Goal: Information Seeking & Learning: Learn about a topic

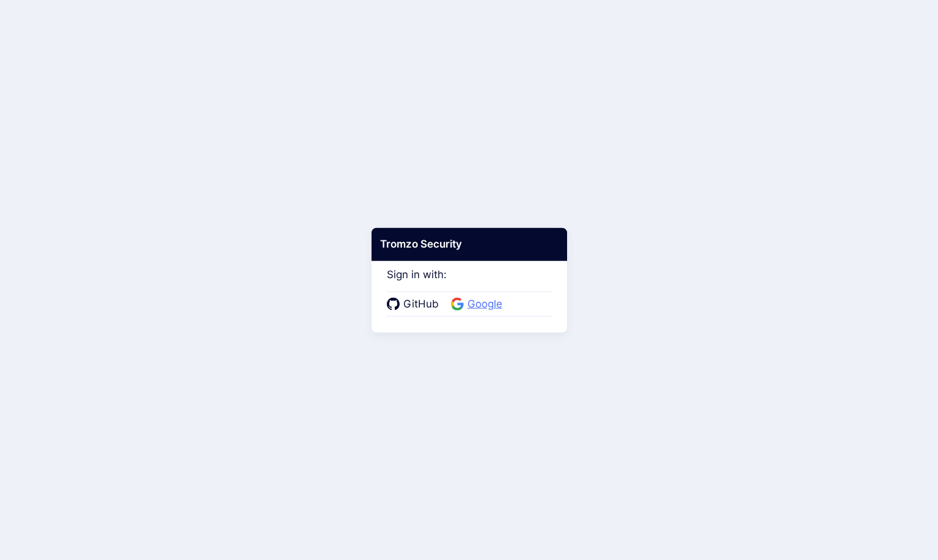
click at [488, 305] on span "Google" at bounding box center [485, 304] width 42 height 16
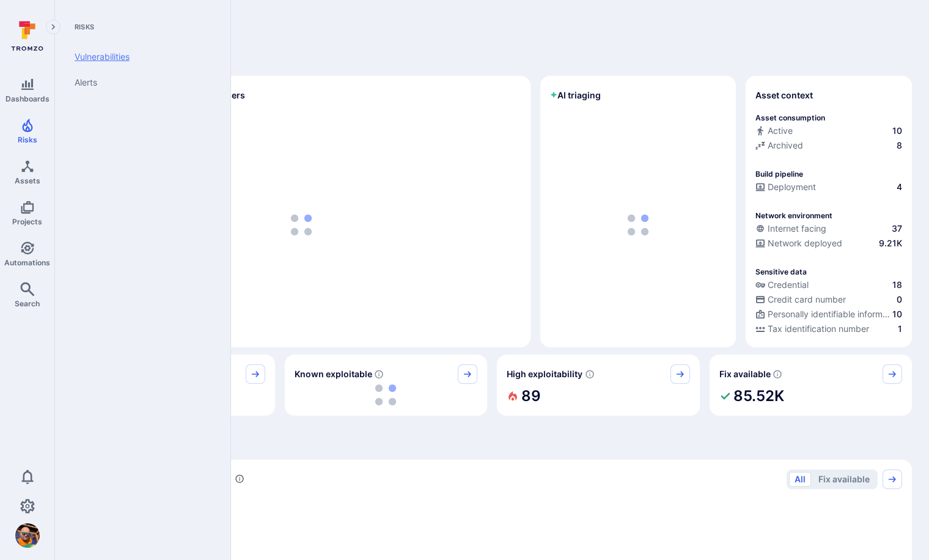
click at [90, 54] on link "Vulnerabilities" at bounding box center [140, 57] width 151 height 26
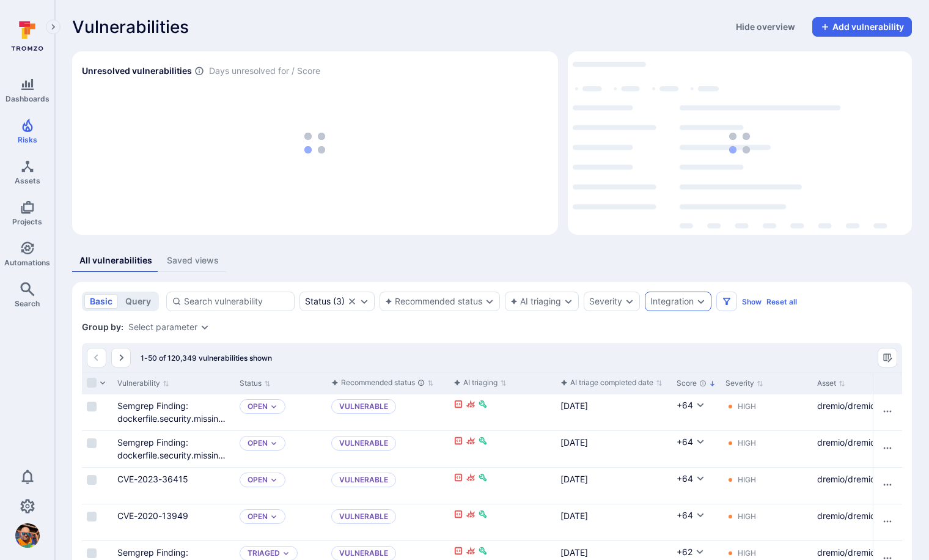
click at [674, 301] on div "Integration" at bounding box center [671, 301] width 43 height 10
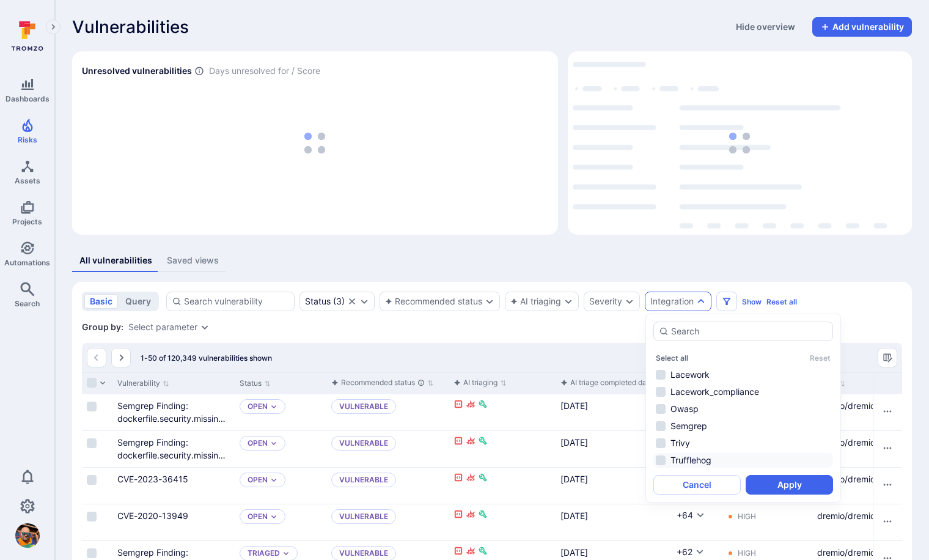
click at [689, 459] on li "Trufflehog" at bounding box center [743, 460] width 180 height 15
click at [781, 483] on button "Apply" at bounding box center [788, 485] width 87 height 20
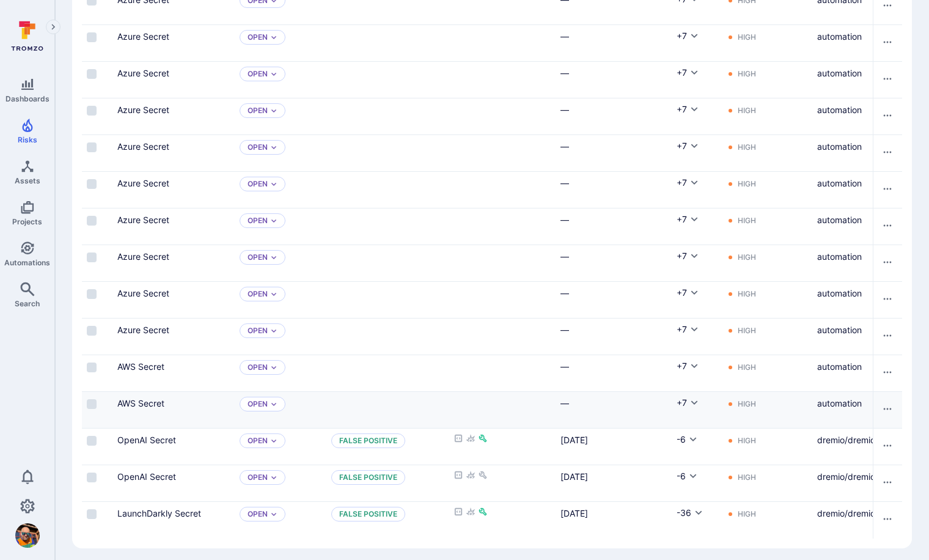
scroll to position [1385, 0]
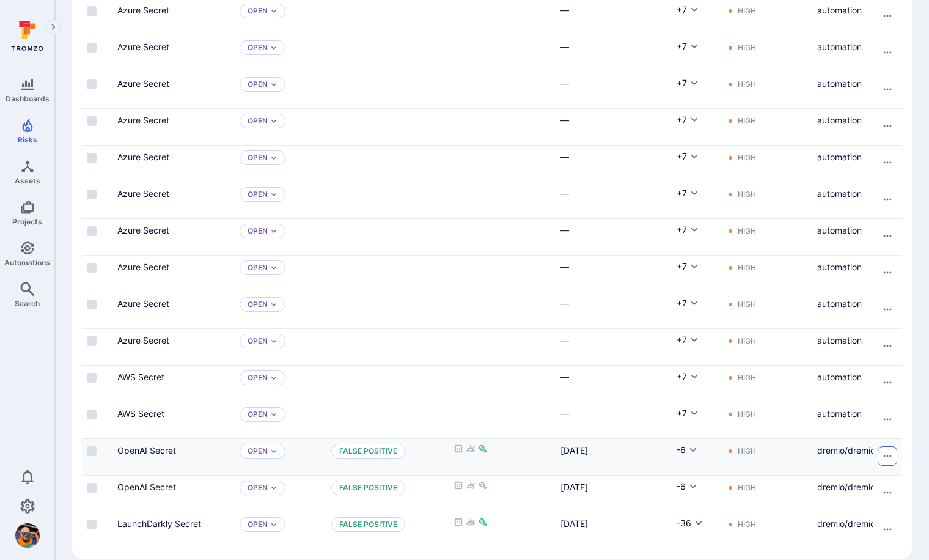
click at [888, 454] on icon "Row actions menu" at bounding box center [887, 456] width 10 height 10
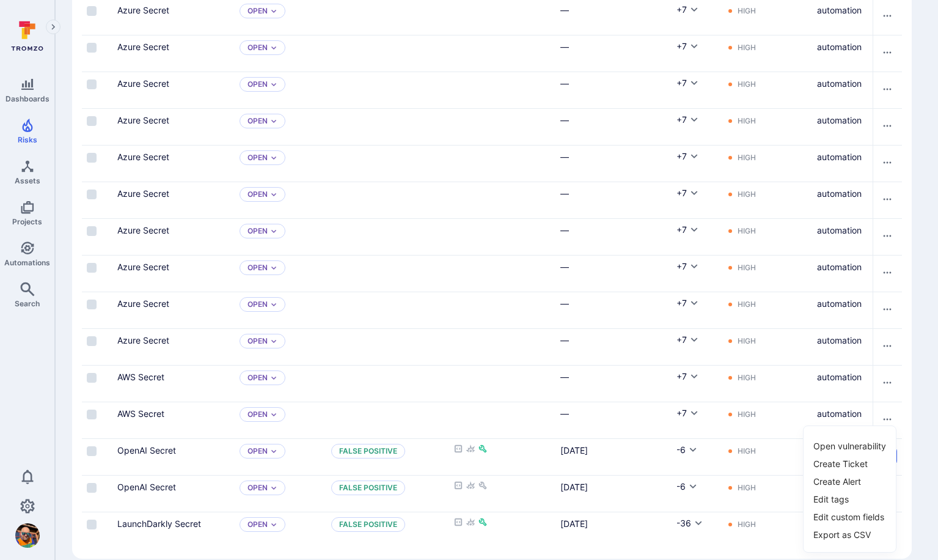
click at [376, 462] on div at bounding box center [469, 280] width 938 height 560
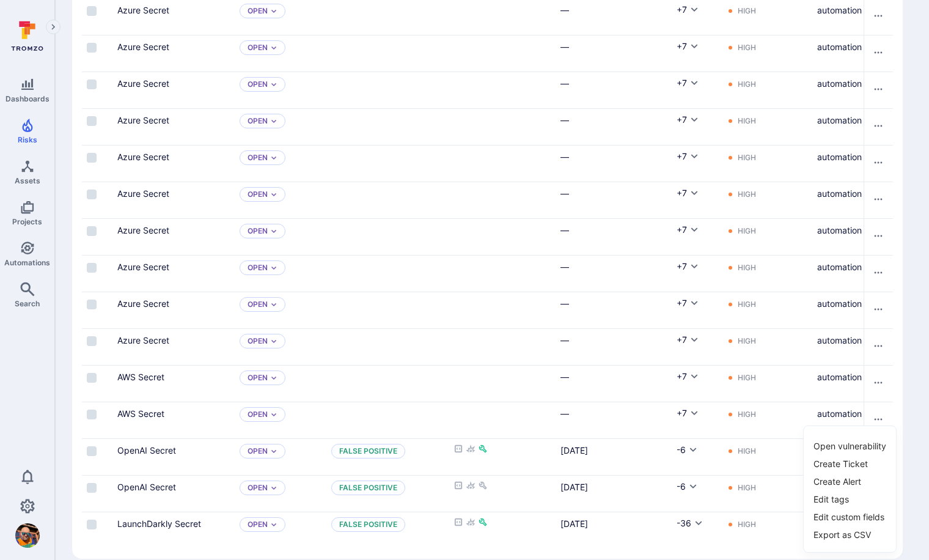
click at [376, 462] on div at bounding box center [464, 280] width 929 height 560
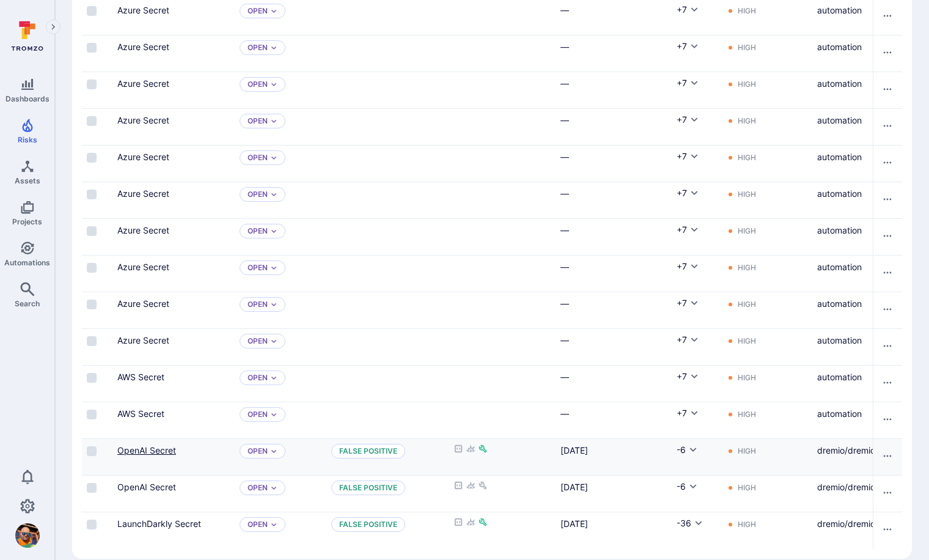
click at [158, 448] on link "OpenAI Secret" at bounding box center [146, 450] width 59 height 10
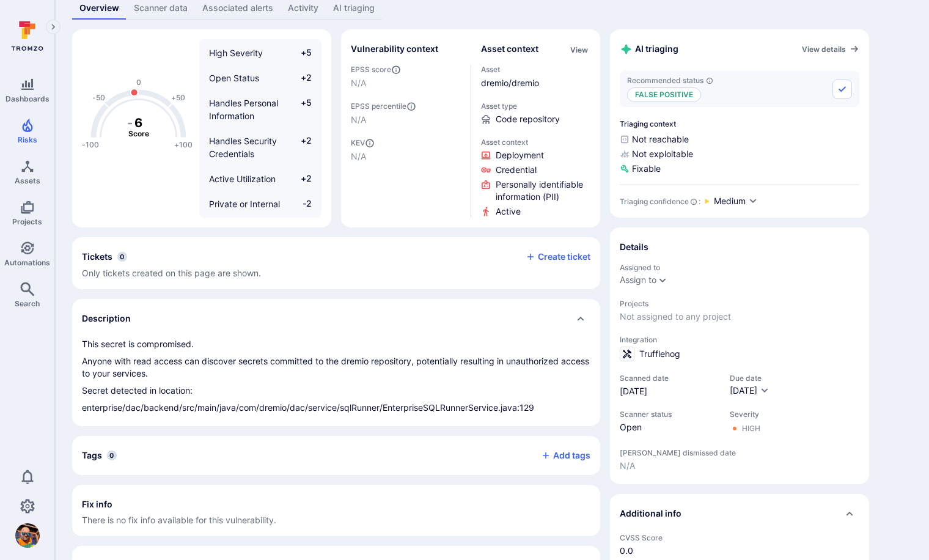
scroll to position [206, 0]
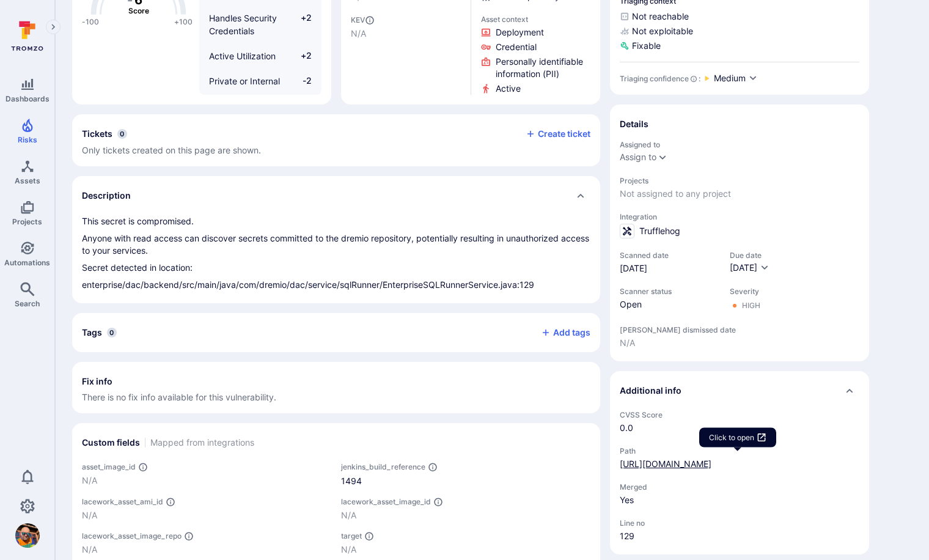
click at [698, 469] on link "https://github.com/dremio/dremio/blob/5a403e437584349f3400af0fda41206e2c10185d/…" at bounding box center [665, 463] width 92 height 10
click at [740, 353] on body "Dashboards Risks Assets Projects Automations Search 0 Risks Vulnerabilities Ale…" at bounding box center [464, 74] width 929 height 560
click at [711, 458] on link "https://github.com/dremio/dremio/blob/5a403e437584349f3400af0fda41206e2c10185d/…" at bounding box center [665, 463] width 92 height 10
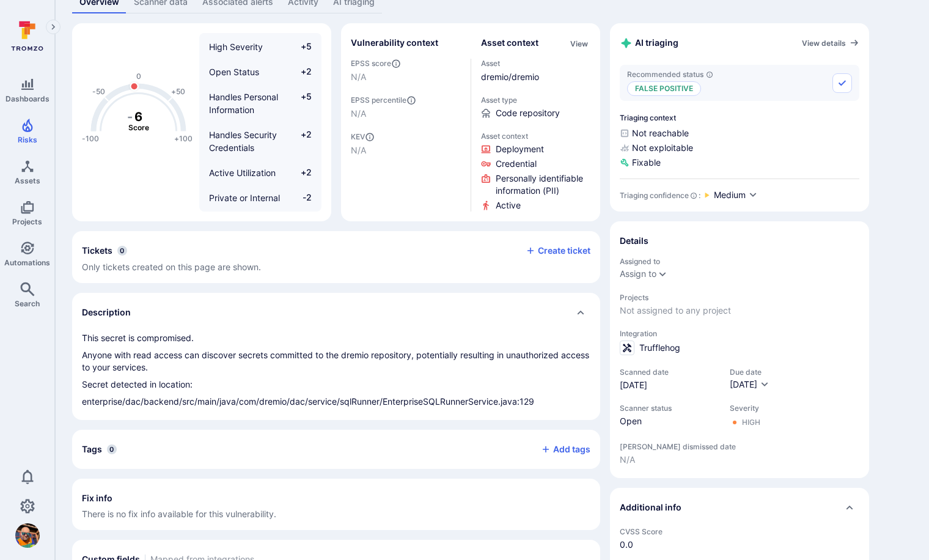
scroll to position [0, 0]
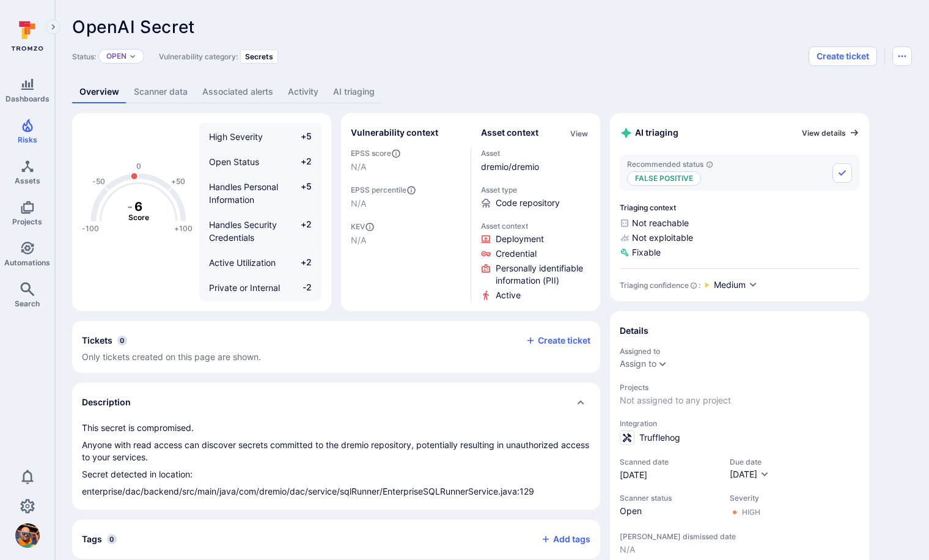
click at [834, 135] on link "View details" at bounding box center [830, 133] width 57 height 10
click at [180, 89] on link "Scanner data" at bounding box center [160, 92] width 68 height 23
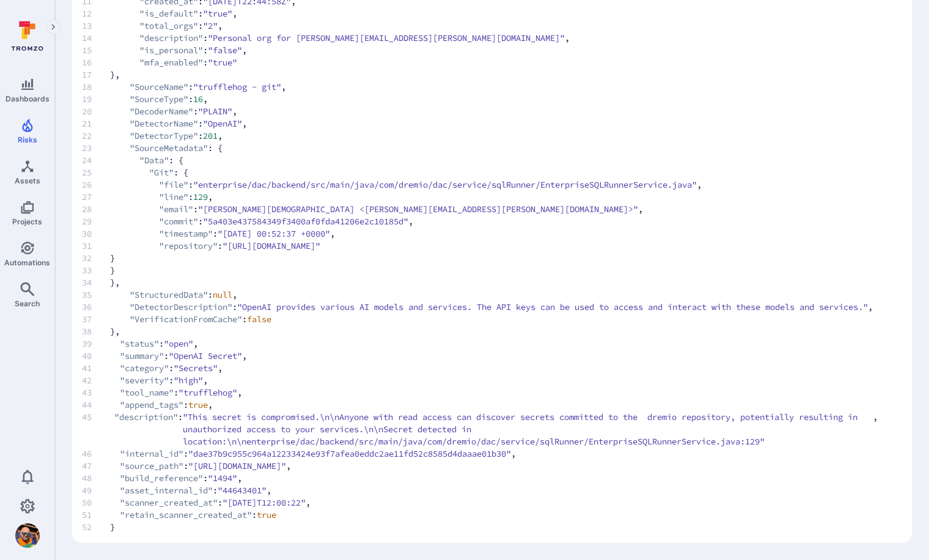
scroll to position [274, 0]
